Goal: Information Seeking & Learning: Learn about a topic

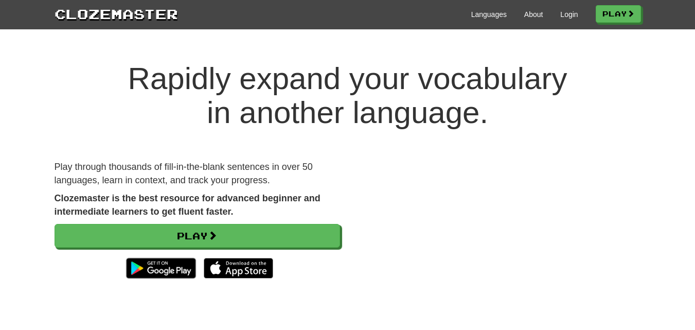
click at [564, 7] on div "Languages About Login Play" at bounding box center [409, 13] width 463 height 19
click at [564, 13] on link "Login" at bounding box center [568, 14] width 17 height 10
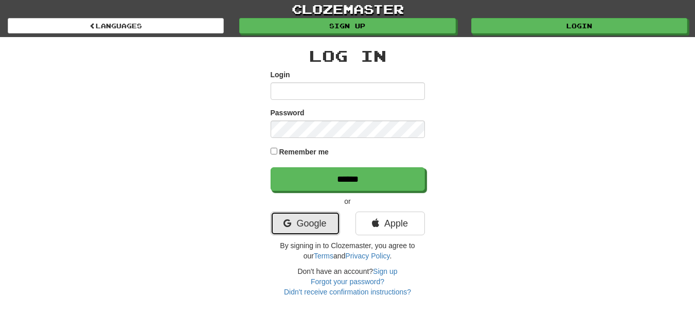
click at [310, 223] on link "Google" at bounding box center [305, 223] width 69 height 24
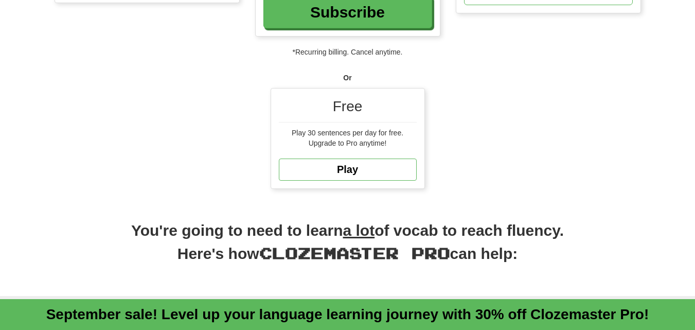
scroll to position [308, 0]
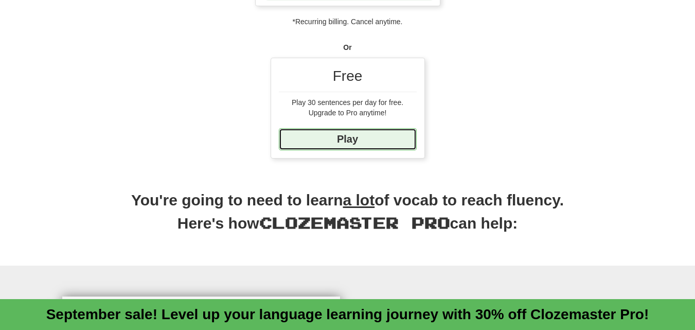
click at [381, 137] on link "Play" at bounding box center [348, 139] width 138 height 22
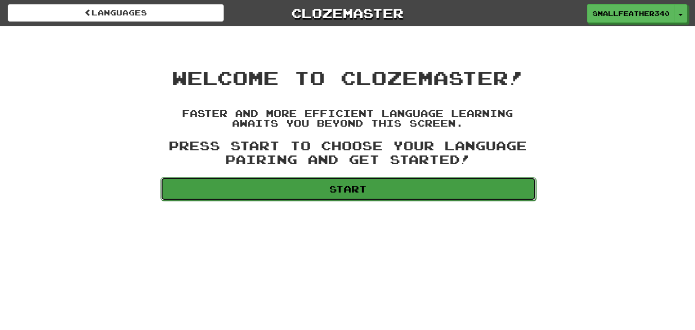
click at [506, 194] on link "Start" at bounding box center [348, 189] width 376 height 24
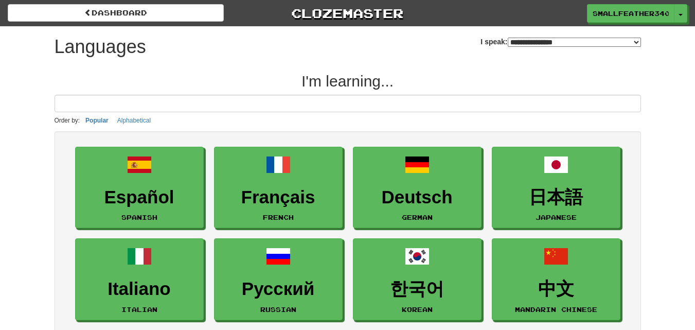
select select "*******"
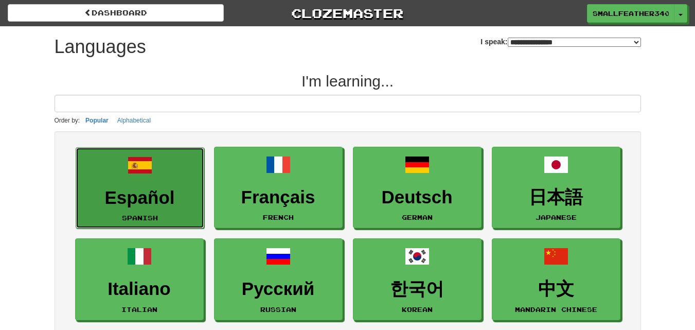
click at [162, 181] on link "Español Spanish" at bounding box center [140, 188] width 129 height 82
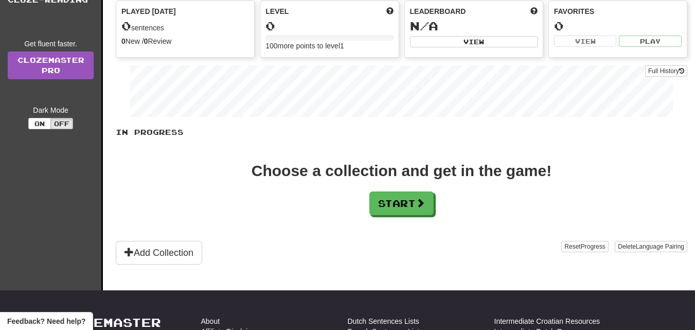
scroll to position [154, 0]
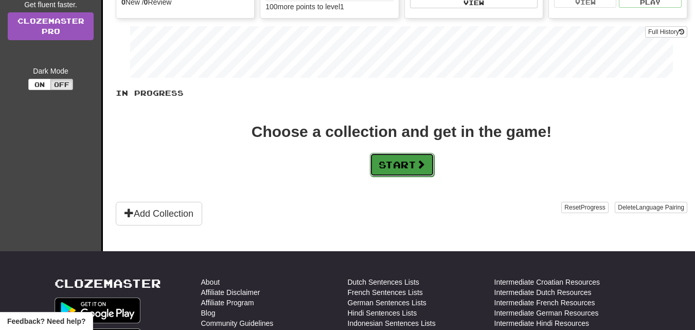
click at [417, 161] on button "Start" at bounding box center [402, 165] width 64 height 24
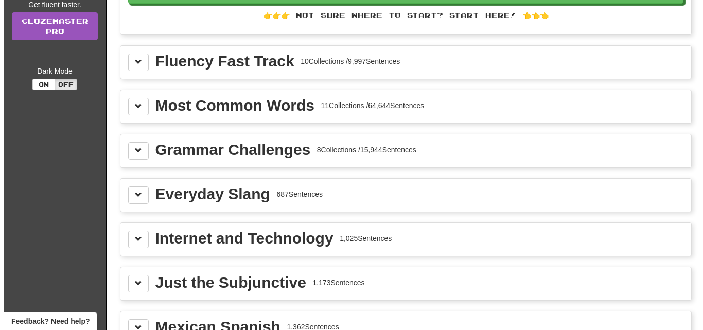
scroll to position [0, 0]
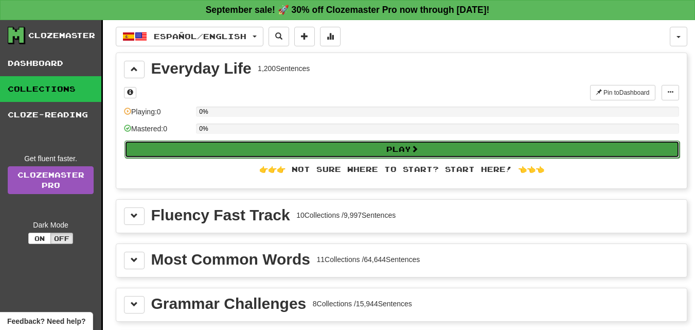
click at [417, 153] on button "Play" at bounding box center [401, 148] width 555 height 17
select select "**"
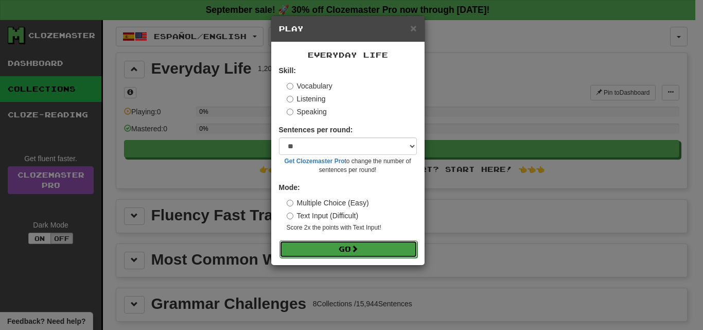
click at [367, 243] on button "Go" at bounding box center [348, 248] width 138 height 17
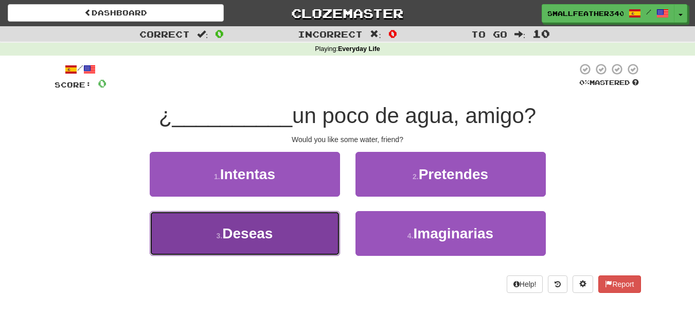
click at [332, 239] on button "3 . Deseas" at bounding box center [245, 233] width 190 height 45
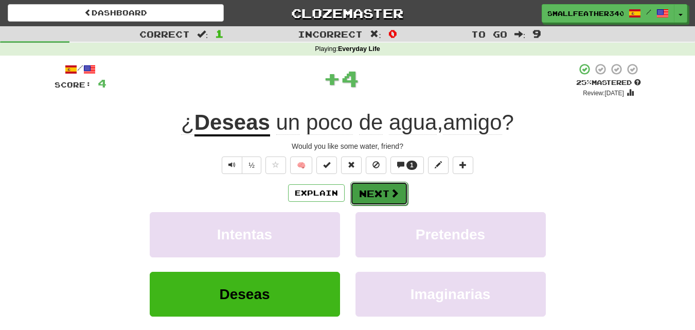
click at [379, 202] on button "Next" at bounding box center [379, 194] width 58 height 24
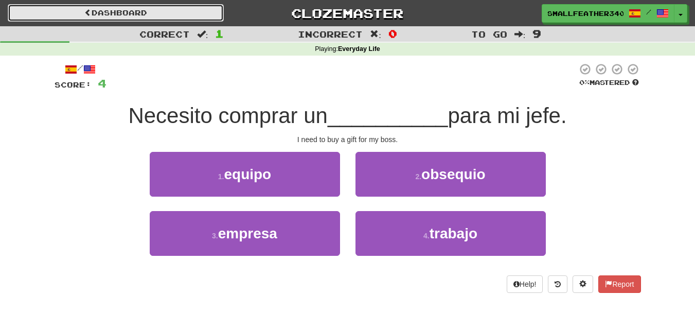
click at [165, 20] on link "Dashboard" at bounding box center [116, 12] width 216 height 17
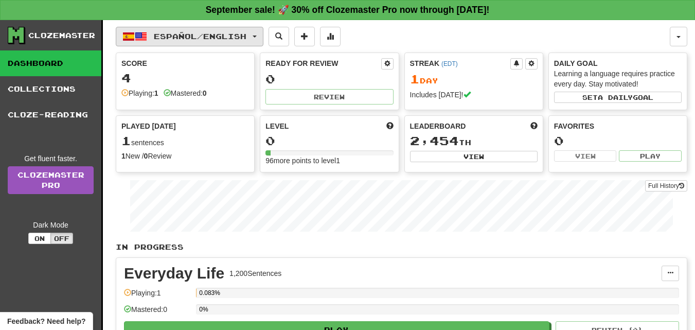
click at [244, 31] on button "Español / English" at bounding box center [190, 37] width 148 height 20
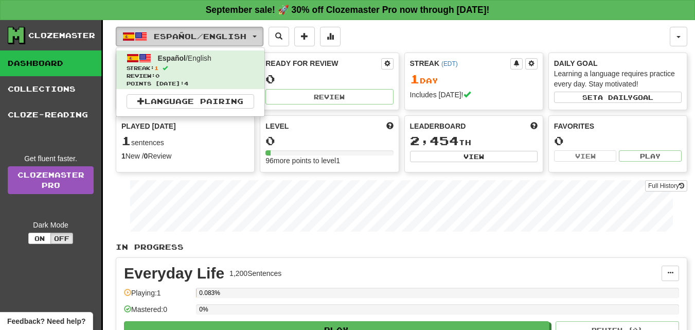
click at [256, 35] on button "Español / English" at bounding box center [190, 37] width 148 height 20
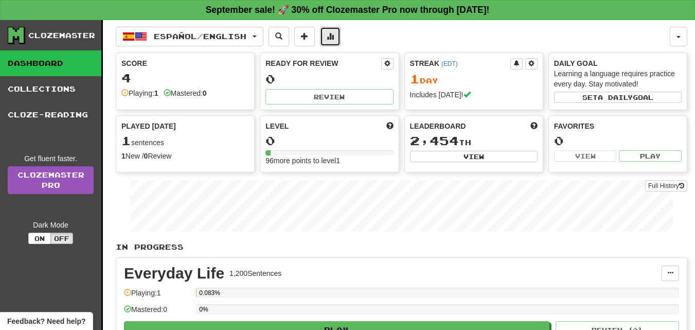
click at [334, 38] on span at bounding box center [330, 35] width 7 height 7
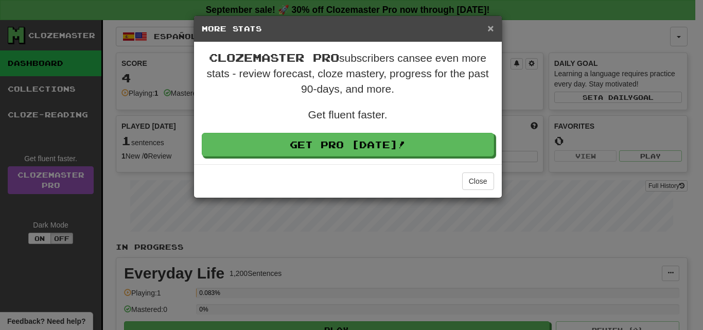
click at [489, 24] on span "×" at bounding box center [490, 28] width 6 height 12
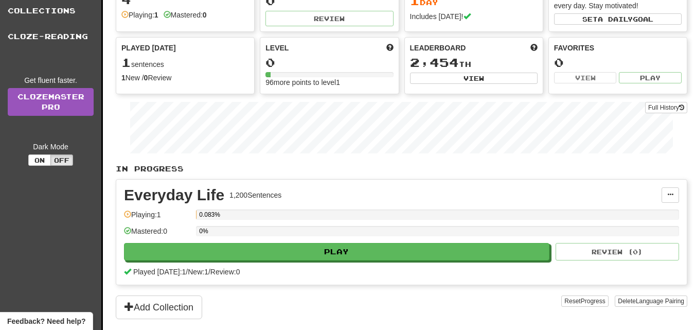
scroll to position [81, 0]
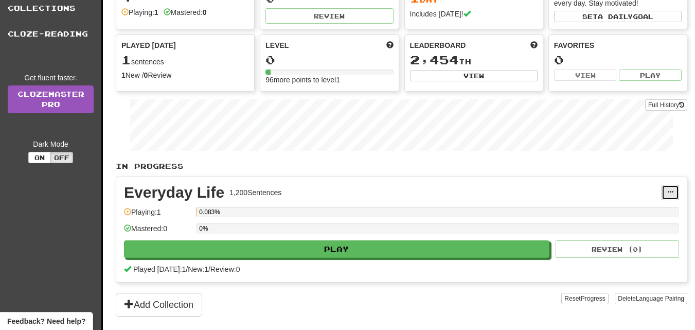
click at [676, 194] on button at bounding box center [670, 192] width 17 height 15
click at [669, 216] on link "Manage Sentences" at bounding box center [625, 210] width 106 height 13
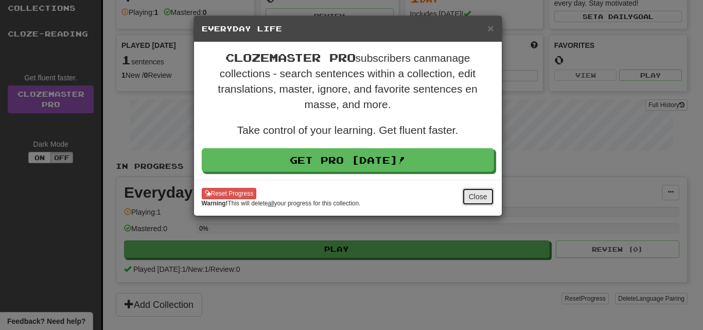
click at [471, 191] on button "Close" at bounding box center [478, 196] width 32 height 17
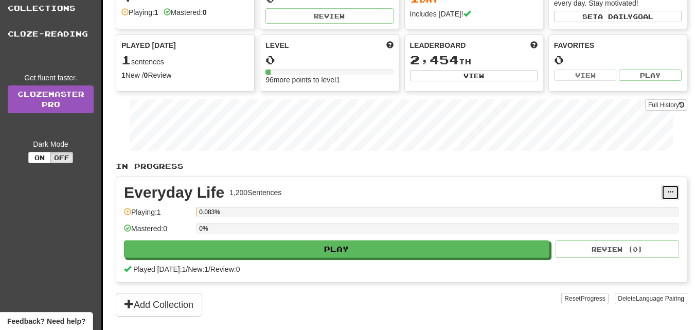
click at [666, 191] on button at bounding box center [670, 192] width 17 height 15
click at [639, 228] on link "Unpin from Dashboard" at bounding box center [625, 233] width 106 height 13
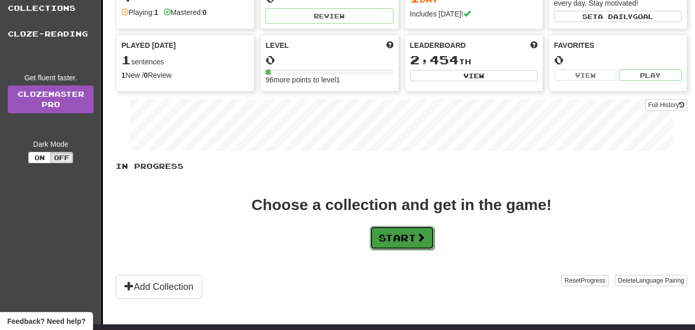
click at [412, 236] on button "Start" at bounding box center [402, 238] width 64 height 24
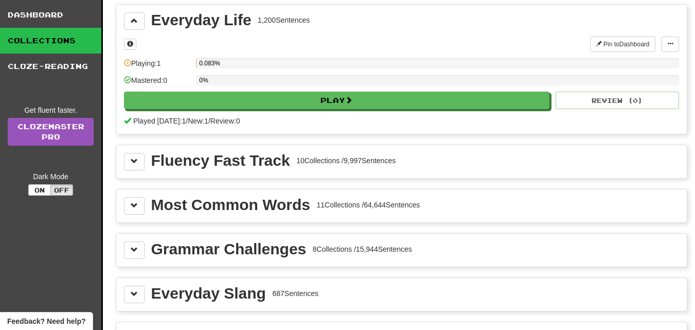
scroll to position [55, 0]
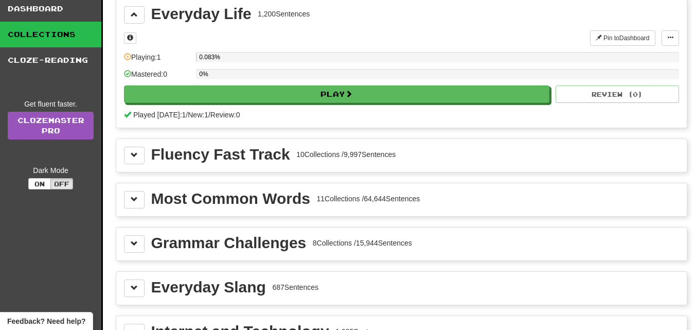
click at [118, 201] on div "Most Common Words 11 Collections / 64,644 Sentences" at bounding box center [401, 199] width 570 height 33
click at [120, 201] on div "Most Common Words 11 Collections / 64,644 Sentences" at bounding box center [401, 199] width 570 height 33
click at [122, 202] on div "Most Common Words 11 Collections / 64,644 Sentences" at bounding box center [401, 199] width 570 height 33
click at [126, 202] on button at bounding box center [134, 199] width 21 height 17
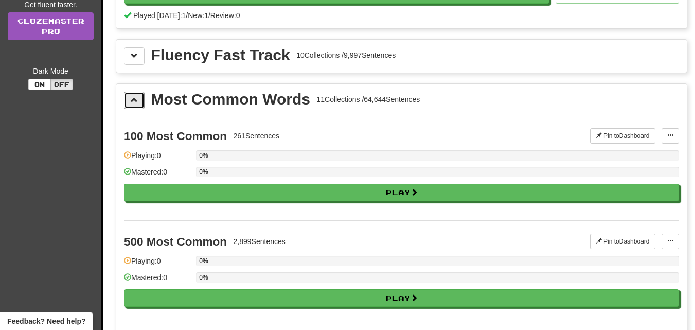
scroll to position [182, 0]
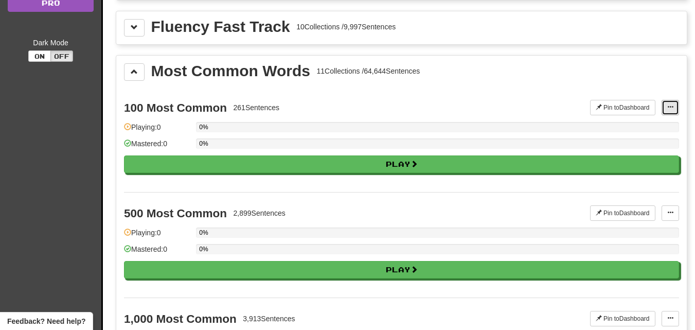
click at [675, 100] on button at bounding box center [670, 107] width 17 height 15
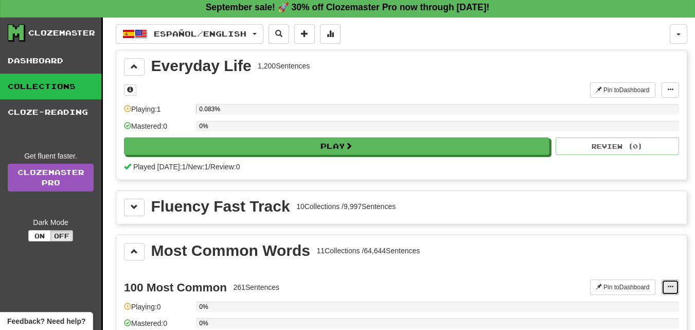
scroll to position [0, 0]
